Goal: Navigation & Orientation: Find specific page/section

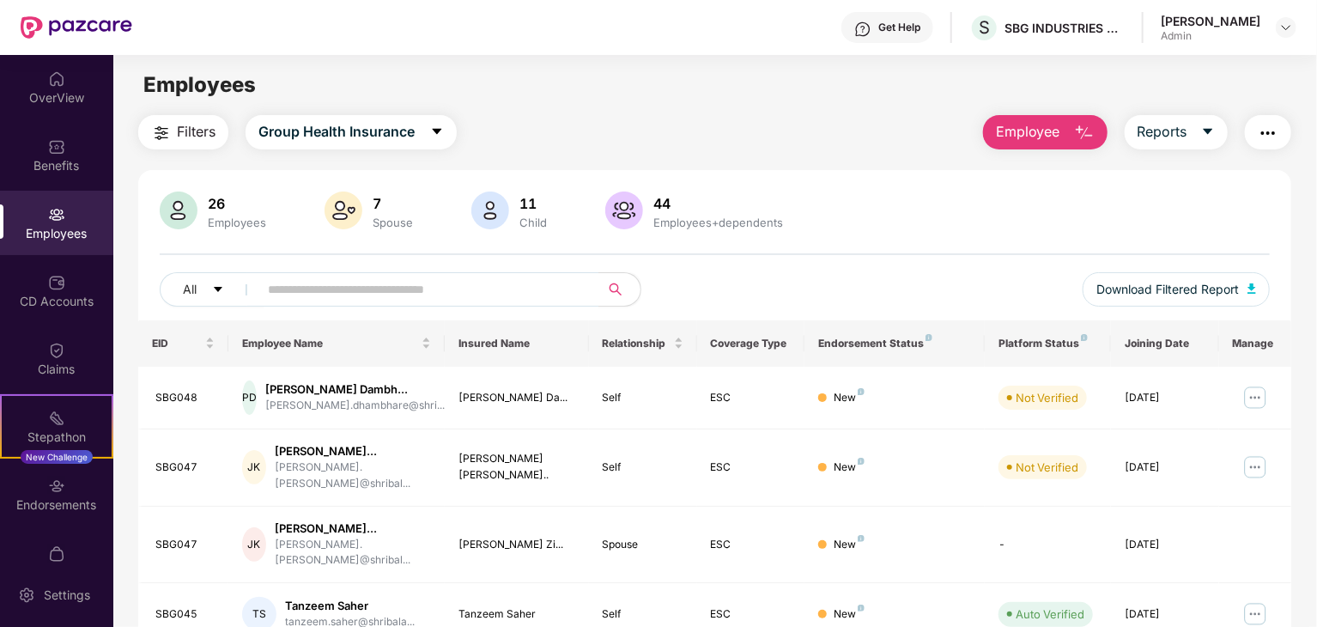
click at [58, 226] on div "Employees" at bounding box center [56, 233] width 113 height 17
click at [52, 485] on img at bounding box center [56, 485] width 17 height 17
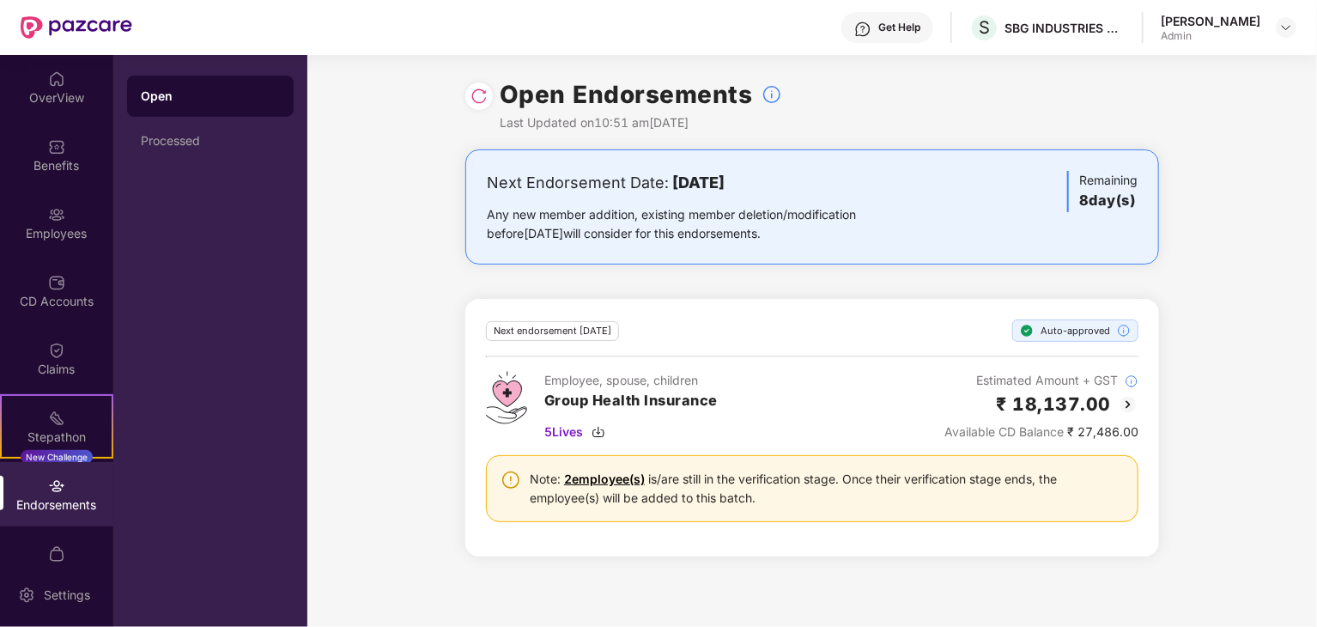
click at [353, 334] on div "Next Endorsement Date: [DATE] Any new member addition, existing member deletion…" at bounding box center [812, 363] width 1010 height 428
click at [65, 151] on div "Benefits" at bounding box center [56, 155] width 113 height 64
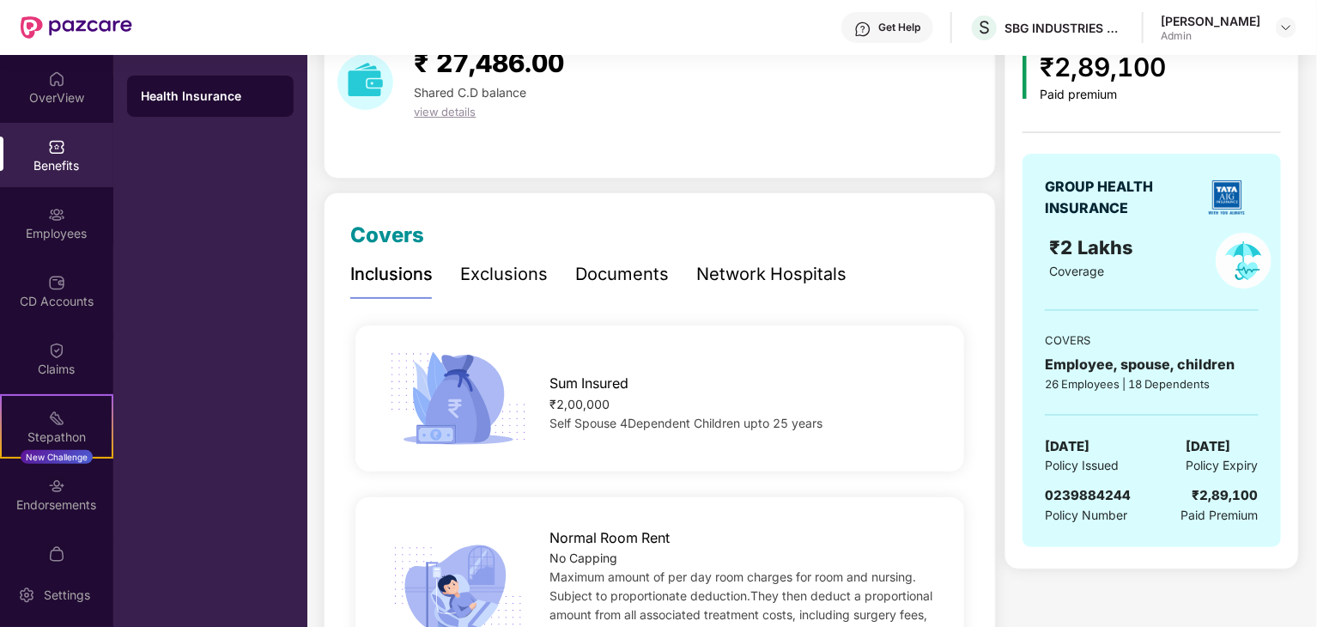
scroll to position [172, 0]
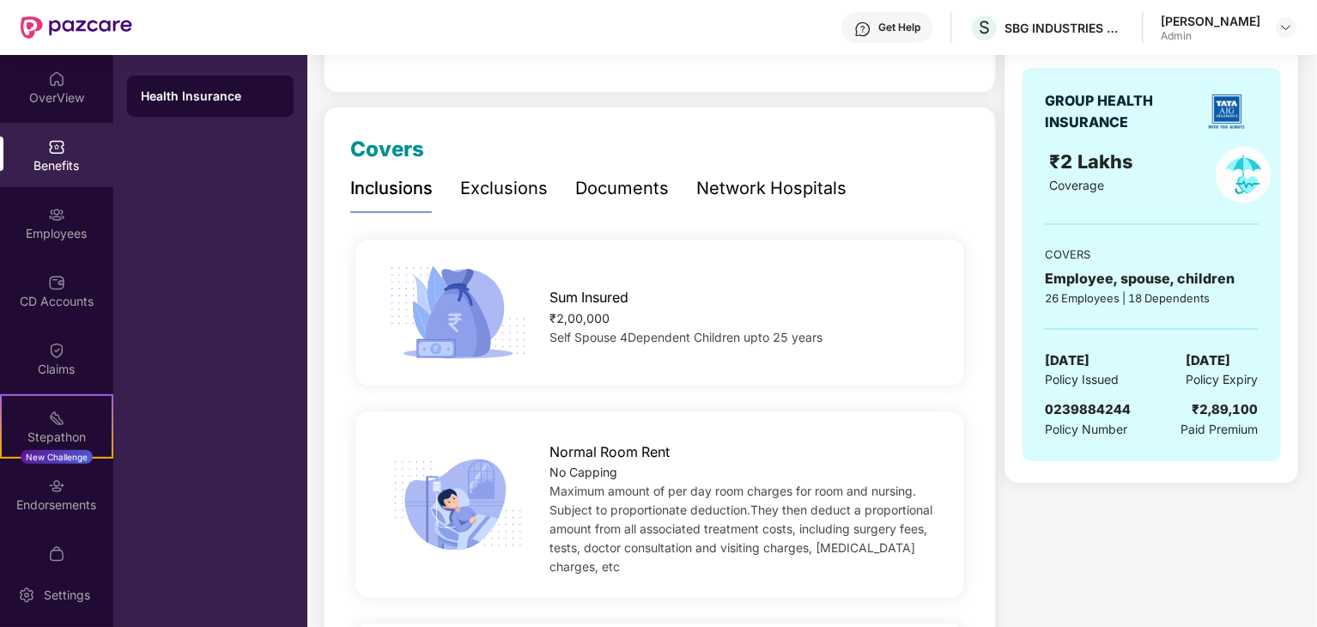
click at [216, 183] on div "Health Insurance" at bounding box center [210, 341] width 194 height 572
click at [88, 213] on div "Employees" at bounding box center [56, 223] width 113 height 64
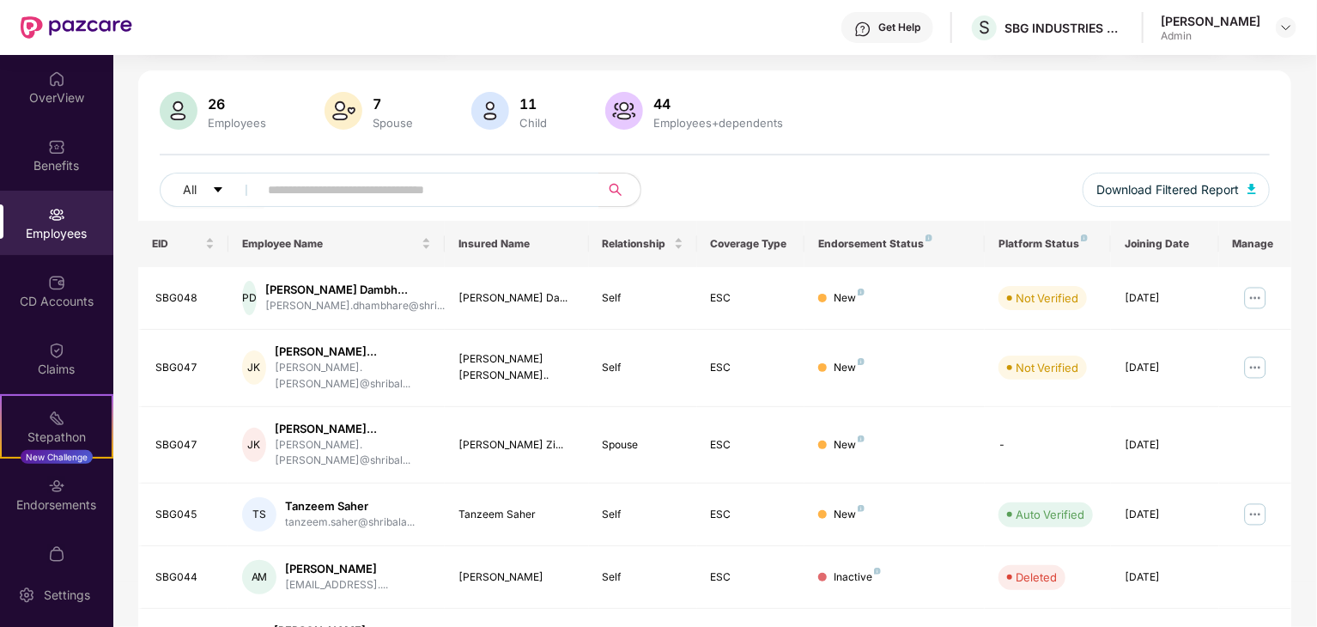
scroll to position [172, 0]
